Goal: Use online tool/utility: Utilize a website feature to perform a specific function

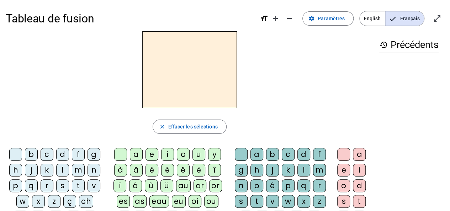
click at [77, 170] on div "m" at bounding box center [78, 170] width 13 height 13
click at [140, 155] on div "a" at bounding box center [136, 154] width 13 height 13
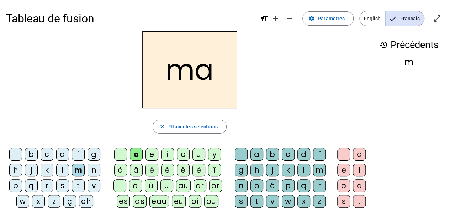
click at [77, 185] on div "t" at bounding box center [78, 185] width 13 height 13
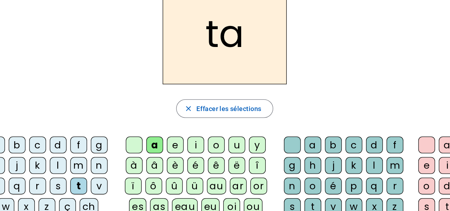
click at [226, 65] on h2 "ta" at bounding box center [189, 69] width 95 height 77
click at [60, 171] on div "l" at bounding box center [62, 170] width 13 height 13
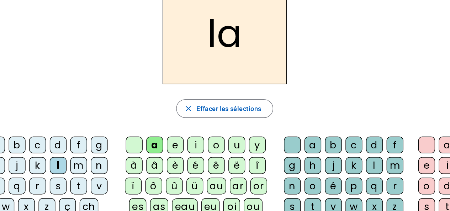
click at [60, 186] on div "s" at bounding box center [62, 185] width 13 height 13
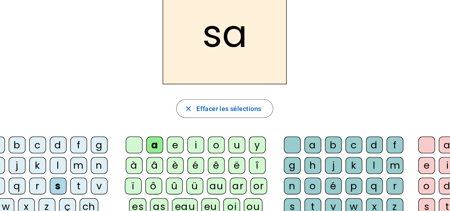
click at [308, 169] on div "l" at bounding box center [303, 170] width 13 height 13
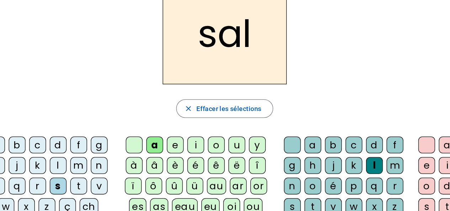
click at [35, 154] on div "b" at bounding box center [31, 154] width 13 height 13
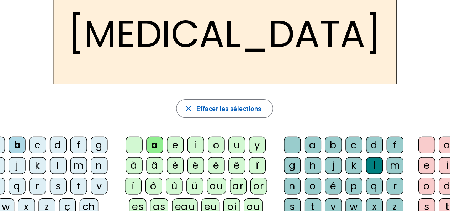
click at [77, 169] on div "m" at bounding box center [78, 170] width 13 height 13
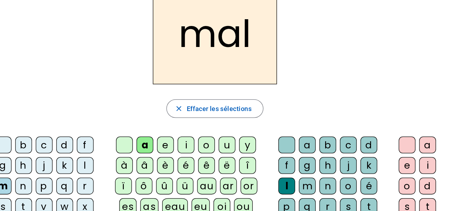
click at [163, 156] on div "i" at bounding box center [160, 154] width 13 height 13
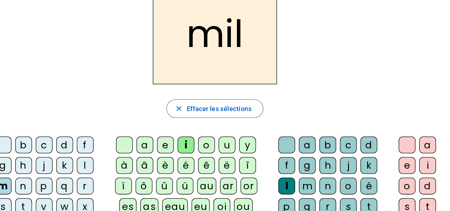
click at [27, 195] on div "s" at bounding box center [20, 201] width 13 height 13
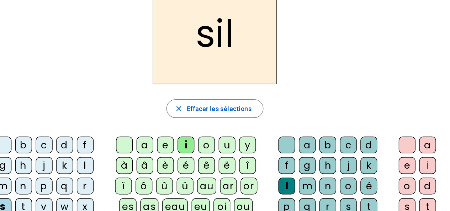
click at [239, 156] on div at bounding box center [237, 154] width 13 height 13
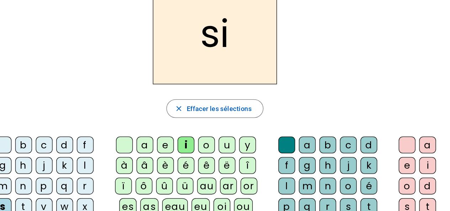
click at [149, 155] on div "e" at bounding box center [144, 154] width 13 height 13
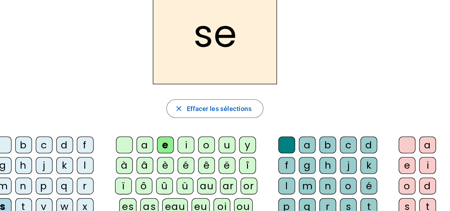
click at [198, 150] on div "u" at bounding box center [191, 154] width 13 height 13
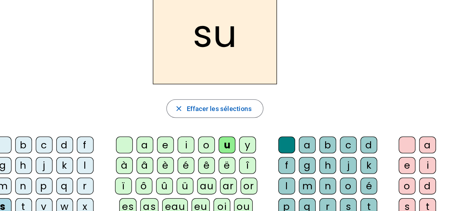
click at [275, 195] on div "r" at bounding box center [268, 201] width 13 height 13
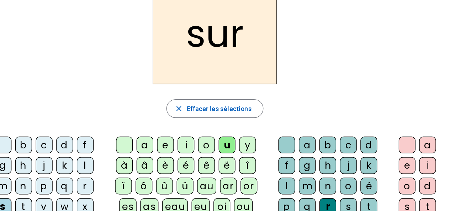
click at [27, 179] on div "m" at bounding box center [20, 185] width 13 height 13
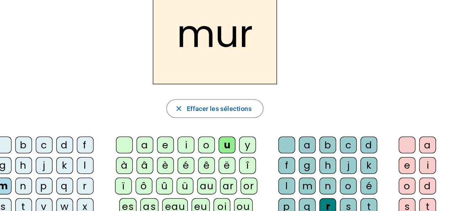
click at [65, 153] on div "d" at bounding box center [67, 154] width 13 height 13
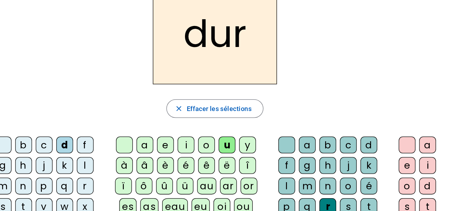
click at [239, 152] on div at bounding box center [237, 154] width 13 height 13
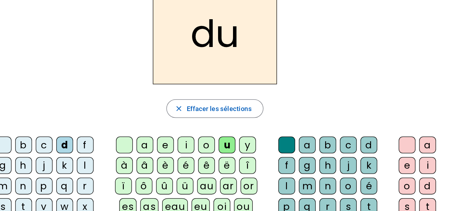
click at [33, 155] on div "b" at bounding box center [36, 154] width 13 height 13
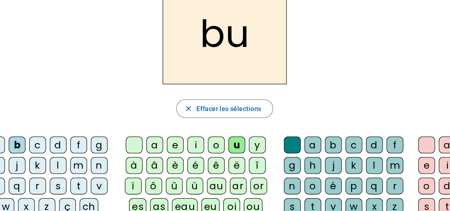
click at [94, 184] on div "v" at bounding box center [94, 185] width 13 height 13
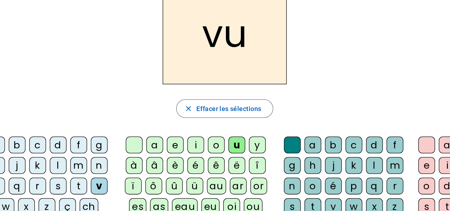
click at [78, 180] on div "t" at bounding box center [78, 185] width 13 height 13
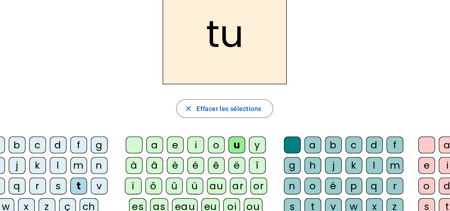
click at [153, 153] on div "e" at bounding box center [152, 154] width 13 height 13
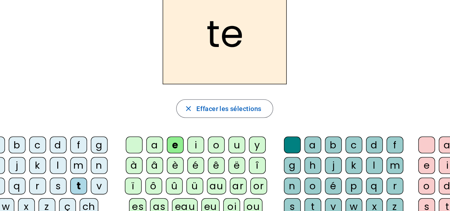
click at [59, 171] on div "l" at bounding box center [62, 170] width 13 height 13
